Goal: Use online tool/utility: Utilize a website feature to perform a specific function

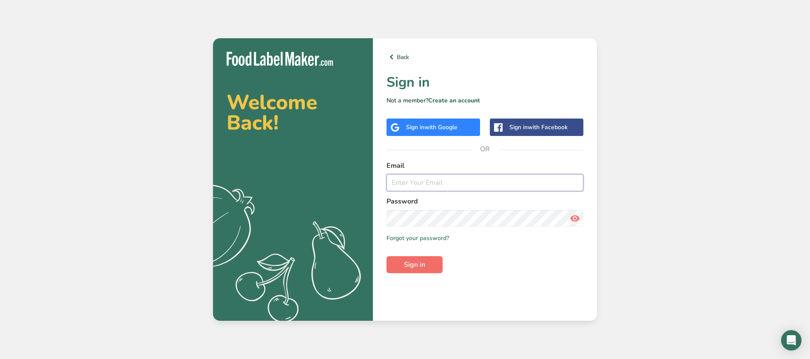
type input "[PERSON_NAME][EMAIL_ADDRESS][DOMAIN_NAME]"
click at [420, 270] on span "Sign in" at bounding box center [414, 265] width 21 height 10
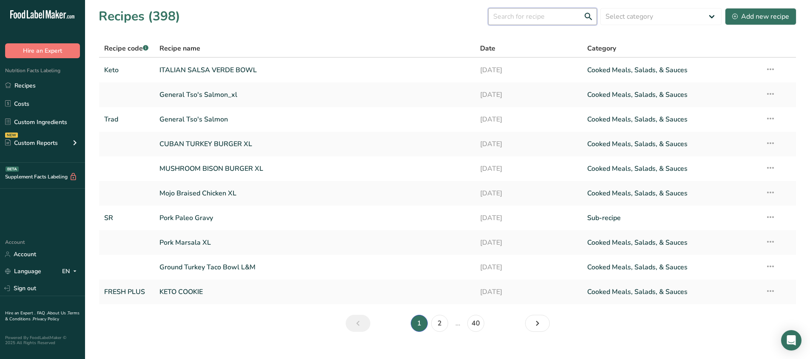
click at [521, 16] on input "text" at bounding box center [542, 16] width 109 height 17
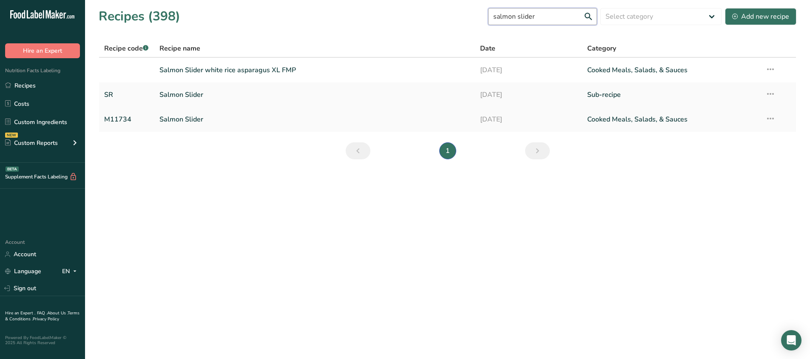
type input "salmon slider"
click at [227, 119] on link "Salmon Slider" at bounding box center [314, 120] width 311 height 18
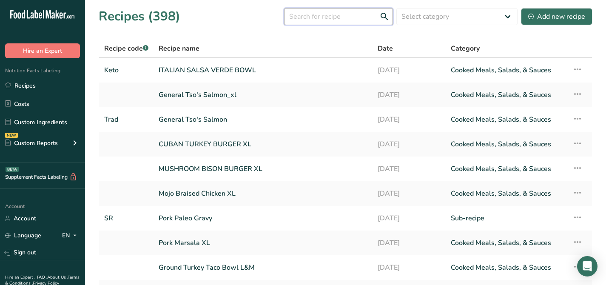
click at [307, 15] on input "text" at bounding box center [338, 16] width 109 height 17
type input "salmon slid"
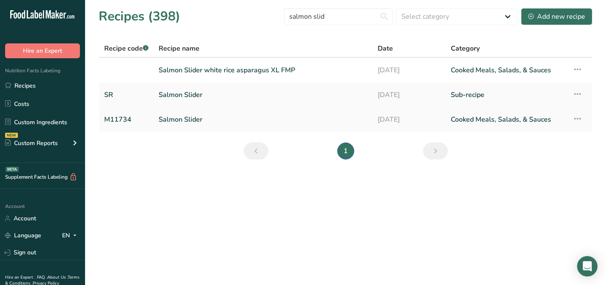
click at [200, 119] on link "Salmon Slider" at bounding box center [263, 120] width 209 height 18
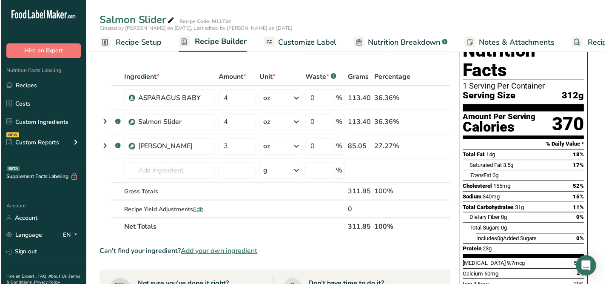
scroll to position [26, 0]
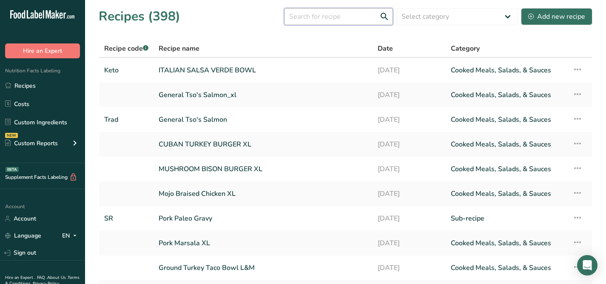
click at [327, 17] on input "text" at bounding box center [338, 16] width 109 height 17
type input "salmon slider"
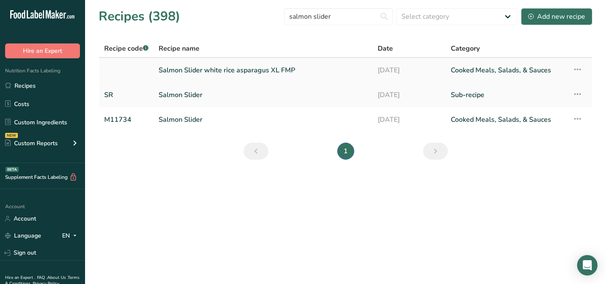
click at [142, 71] on link at bounding box center [126, 70] width 44 height 18
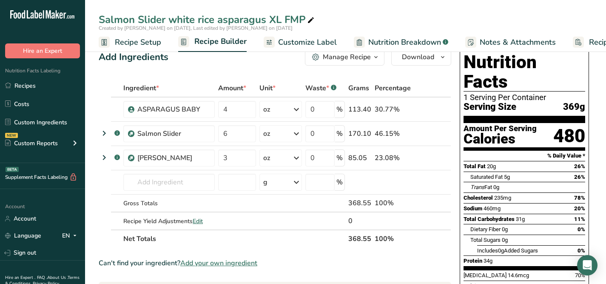
scroll to position [12, 0]
